Goal: Information Seeking & Learning: Find specific fact

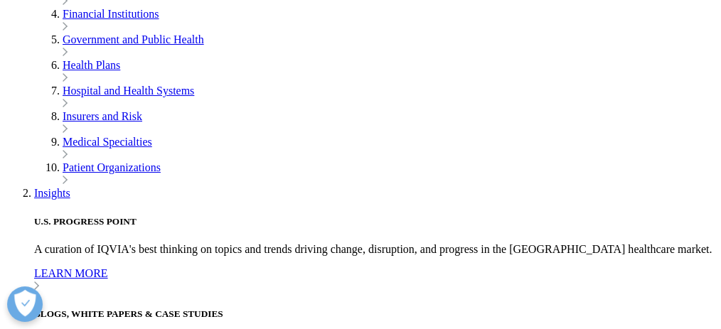
scroll to position [473, 0]
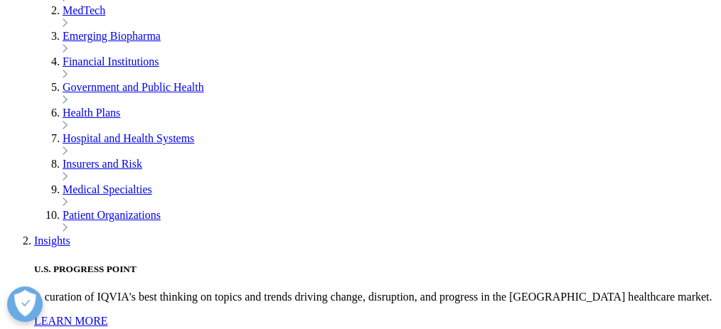
drag, startPoint x: 26, startPoint y: 73, endPoint x: 503, endPoint y: 118, distance: 478.4
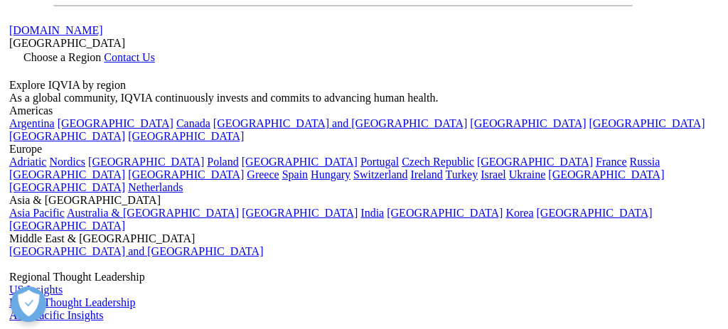
scroll to position [0, 0]
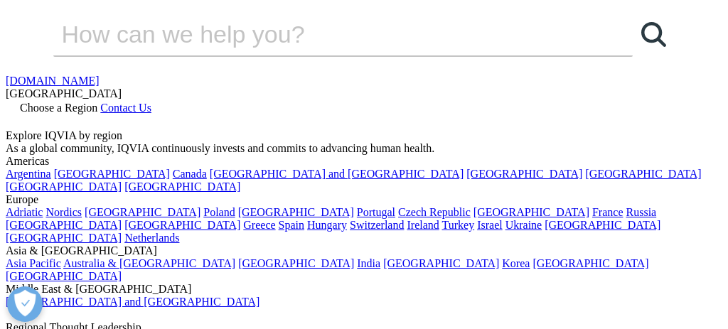
scroll to position [564, 685]
click at [271, 55] on input "Search" at bounding box center [322, 34] width 539 height 43
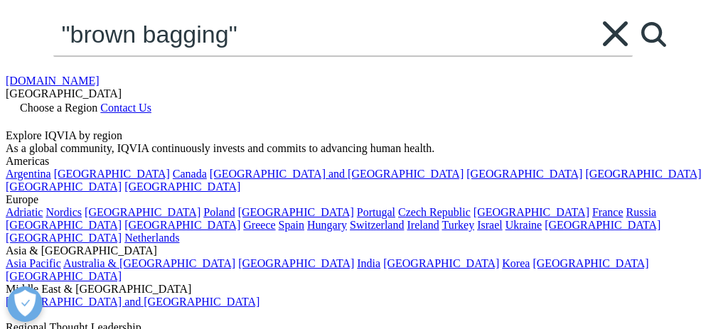
type input ""brown bagging""
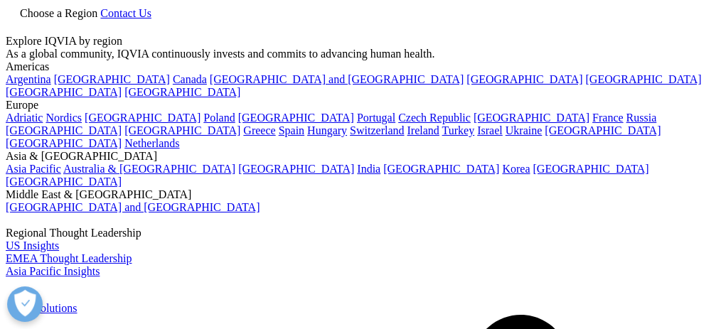
scroll to position [237, 0]
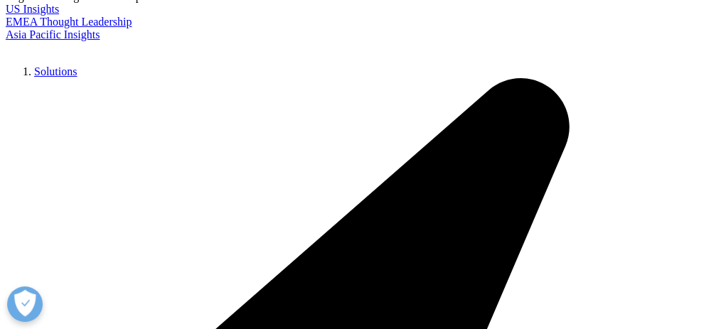
type input ""brown bagging""
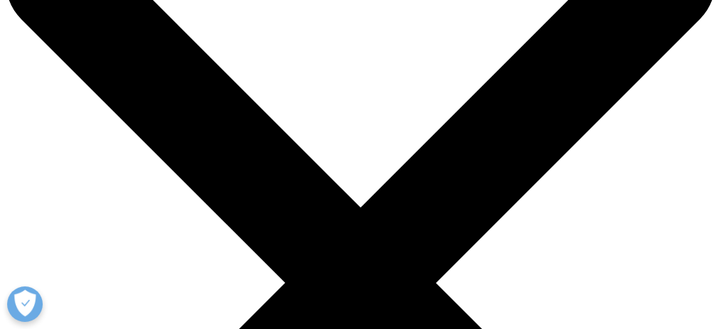
scroll to position [212, 0]
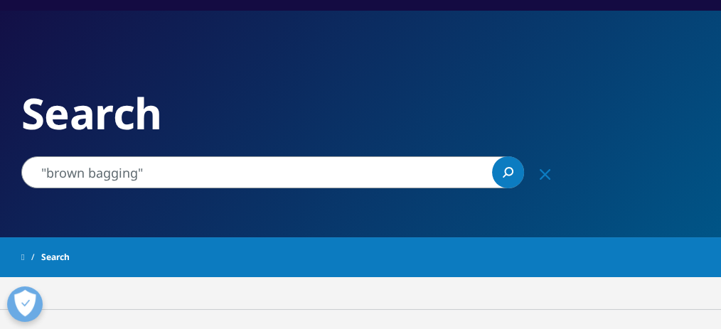
scroll to position [0, 0]
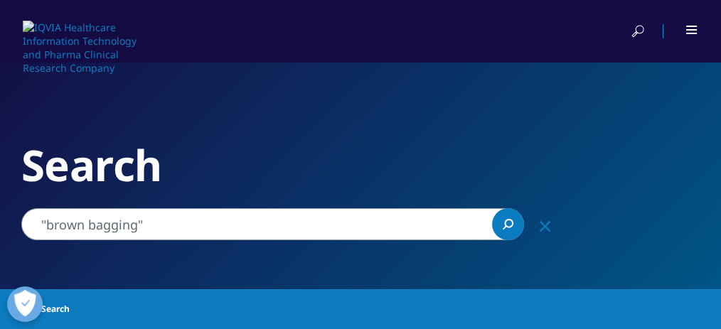
click at [65, 27] on img at bounding box center [80, 48] width 115 height 54
